Goal: Information Seeking & Learning: Learn about a topic

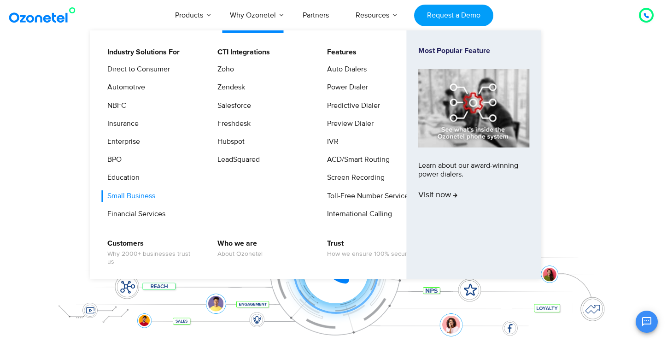
click at [138, 196] on link "Small Business" at bounding box center [128, 196] width 55 height 12
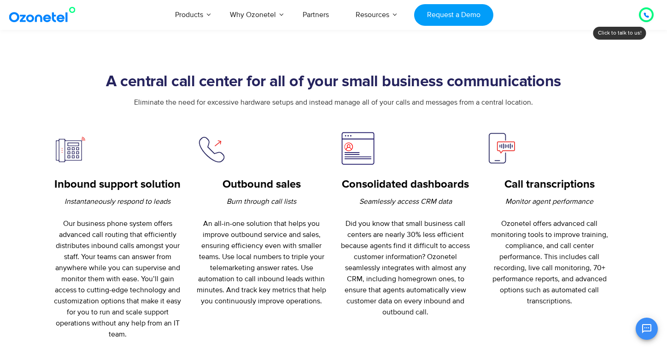
scroll to position [345, 0]
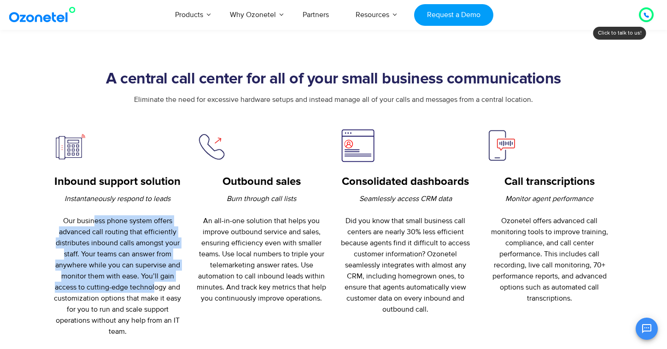
drag, startPoint x: 93, startPoint y: 222, endPoint x: 154, endPoint y: 283, distance: 86.7
click at [154, 283] on p "Instantaneously respond to leads Our business phone system offers advanced call…" at bounding box center [118, 265] width 130 height 144
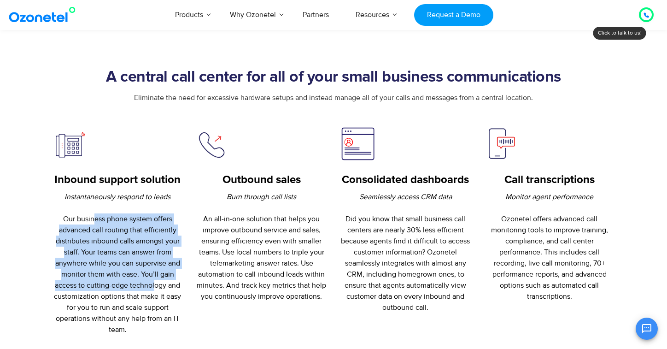
scroll to position [362, 0]
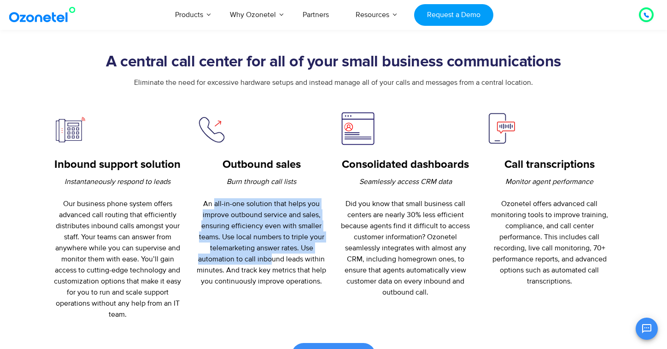
drag, startPoint x: 215, startPoint y: 206, endPoint x: 271, endPoint y: 257, distance: 76.0
click at [271, 257] on p "Burn through call lists An all-in-one solution that helps you improve outbound …" at bounding box center [262, 231] width 130 height 111
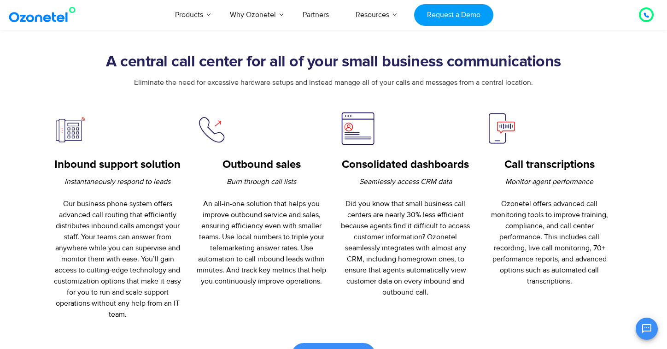
click at [280, 279] on p "Burn through call lists An all-in-one solution that helps you improve outbound …" at bounding box center [262, 231] width 130 height 111
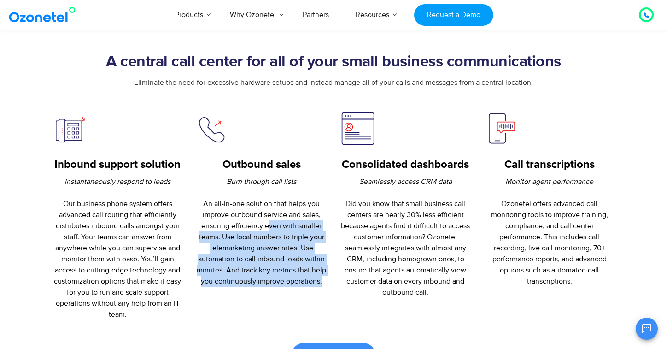
drag, startPoint x: 290, startPoint y: 291, endPoint x: 268, endPoint y: 219, distance: 75.8
click at [268, 221] on div "Outbound sales Burn through call lists An all-in-one solution that helps you im…" at bounding box center [262, 215] width 144 height 209
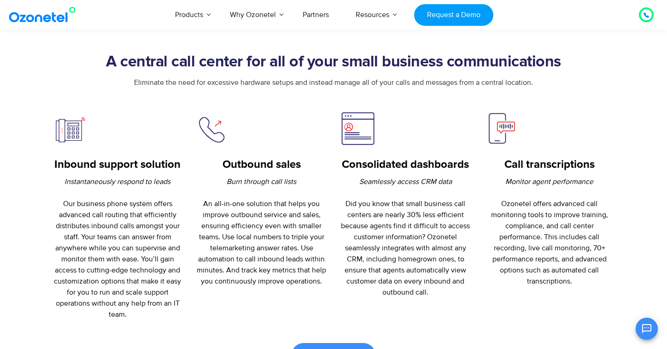
click at [260, 206] on p "Burn through call lists An all-in-one solution that helps you improve outbound …" at bounding box center [262, 231] width 130 height 111
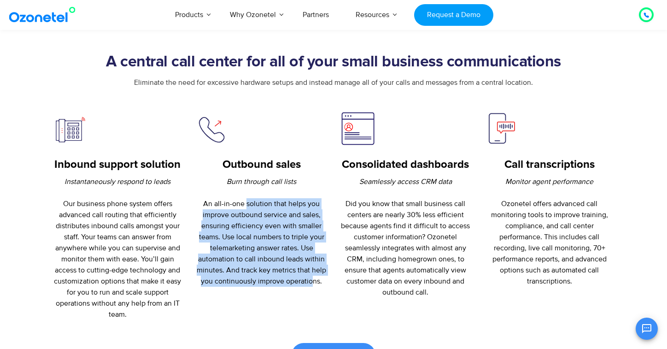
drag, startPoint x: 247, startPoint y: 200, endPoint x: 314, endPoint y: 279, distance: 103.4
click at [314, 279] on p "Burn through call lists An all-in-one solution that helps you improve outbound …" at bounding box center [262, 231] width 130 height 111
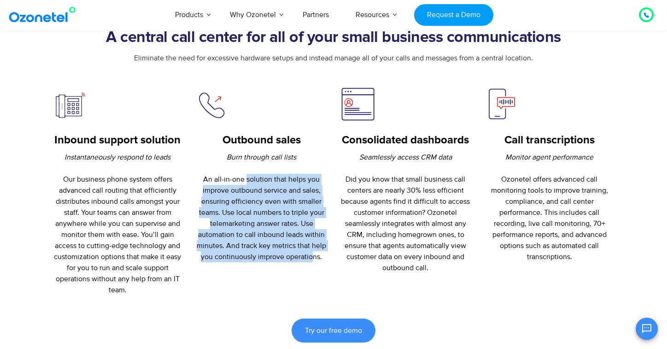
scroll to position [437, 0]
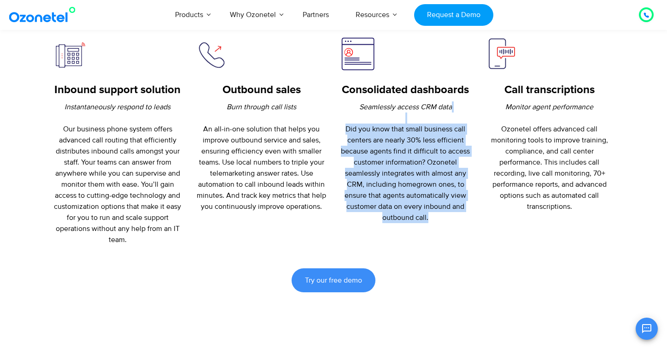
click at [454, 227] on div "Consolidated dashboards Seamlessly access CRM data Did you know that small busi…" at bounding box center [406, 140] width 144 height 209
click at [460, 233] on div "Consolidated dashboards Seamlessly access CRM data Did you know that small busi…" at bounding box center [406, 140] width 144 height 209
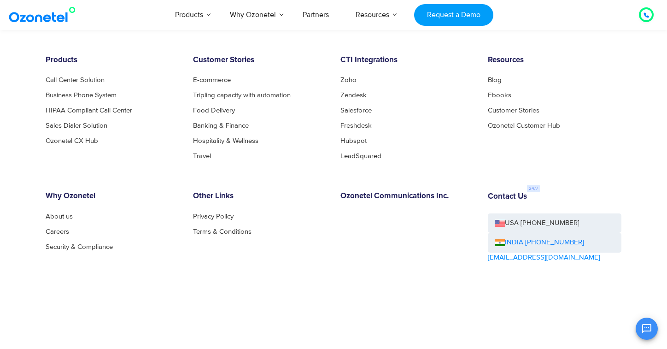
scroll to position [2622, 0]
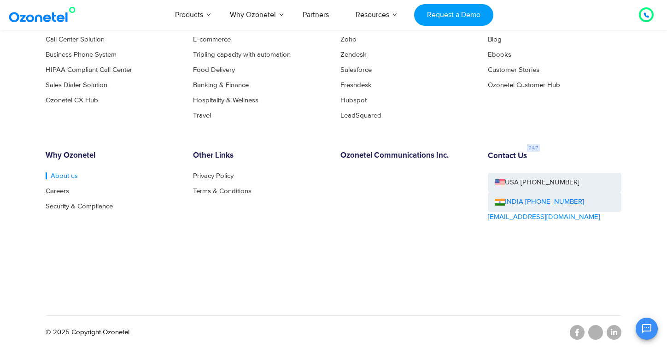
click at [60, 173] on link "About us" at bounding box center [62, 175] width 32 height 7
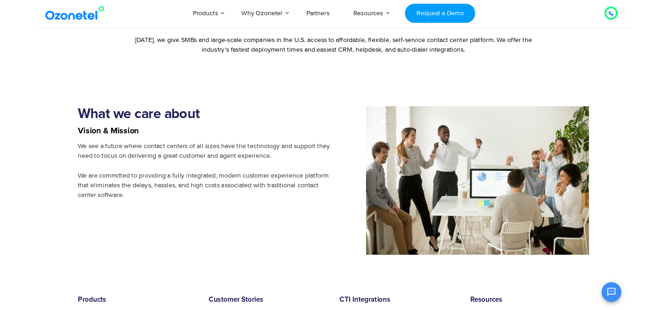
scroll to position [899, 0]
